Goal: Transaction & Acquisition: Purchase product/service

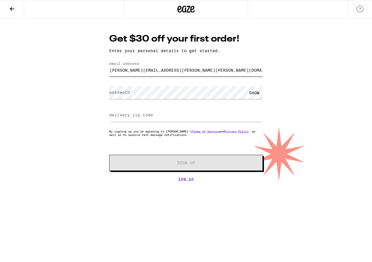
type input "[PERSON_NAME][EMAIL_ADDRESS][PERSON_NAME][PERSON_NAME][DOMAIN_NAME]"
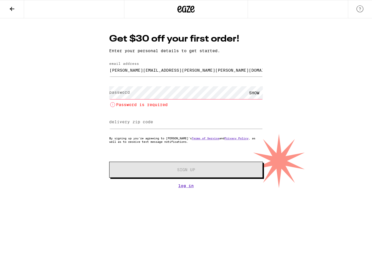
click at [140, 117] on div "delivery zip code" at bounding box center [186, 122] width 154 height 17
click at [11, 9] on icon at bounding box center [12, 9] width 5 height 4
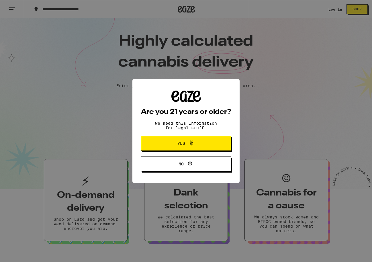
click at [182, 145] on span "Yes" at bounding box center [181, 143] width 8 height 4
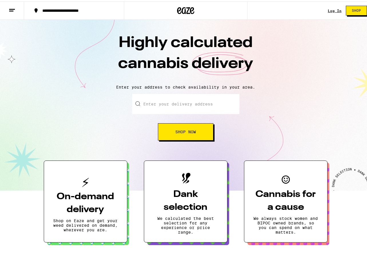
click at [158, 103] on input "Enter your delivery address" at bounding box center [185, 103] width 107 height 20
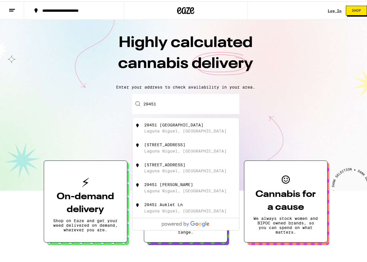
click at [177, 212] on div "Laguna Niguel, [GEOGRAPHIC_DATA]" at bounding box center [185, 209] width 82 height 5
type input "29451 Auklet Ln, [GEOGRAPHIC_DATA], [GEOGRAPHIC_DATA]"
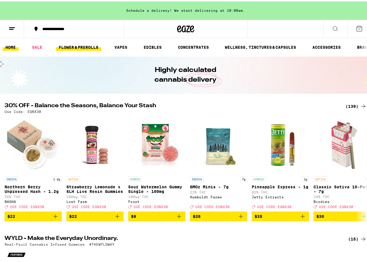
click at [77, 47] on link "FLOWER & PREROLLS" at bounding box center [79, 45] width 46 height 7
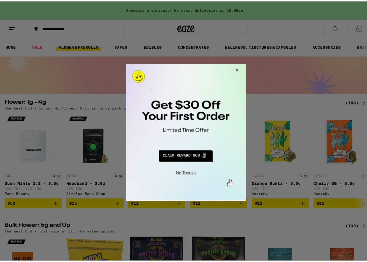
click at [238, 70] on button "Close Modal" at bounding box center [236, 71] width 15 height 14
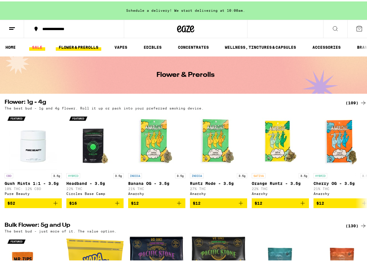
click at [40, 48] on link "SALE" at bounding box center [37, 45] width 16 height 7
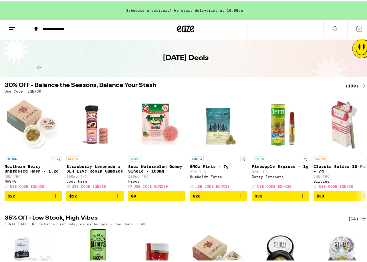
scroll to position [34, 0]
